Goal: Navigation & Orientation: Go to known website

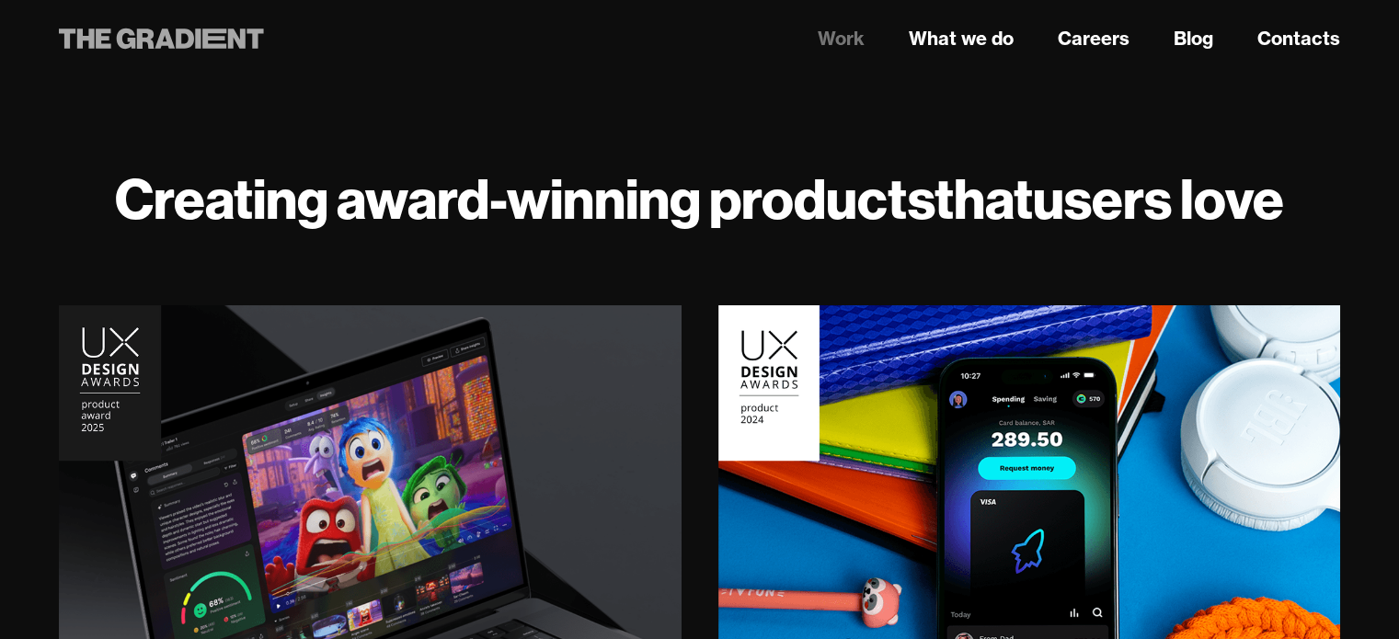
click at [234, 48] on icon at bounding box center [161, 38] width 205 height 33
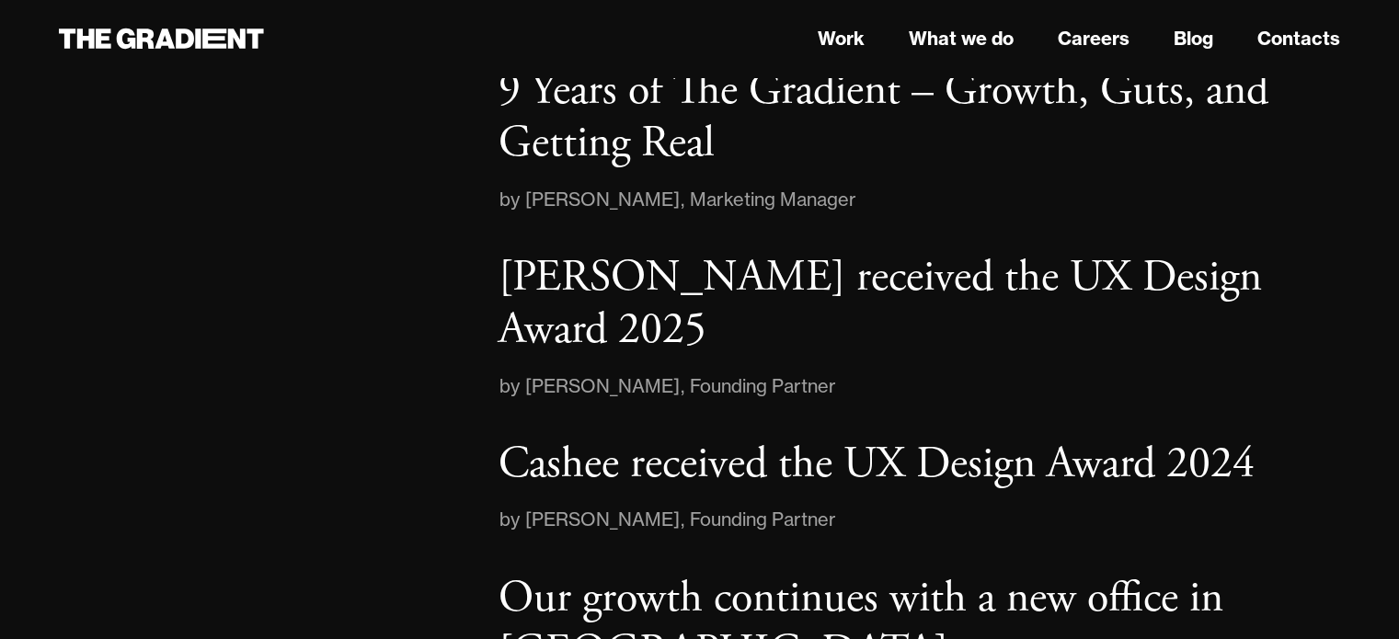
scroll to position [3064, 0]
